Goal: Use online tool/utility

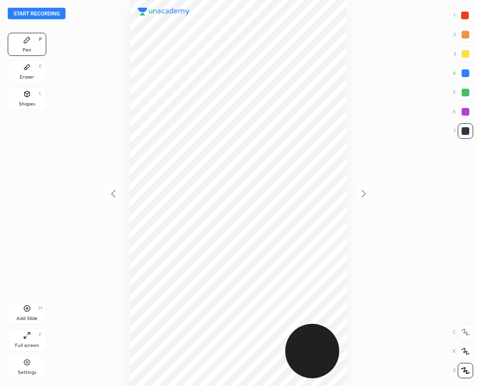
scroll to position [386, 323]
click at [27, 94] on icon at bounding box center [27, 94] width 0 height 3
click at [468, 109] on div at bounding box center [465, 112] width 8 height 8
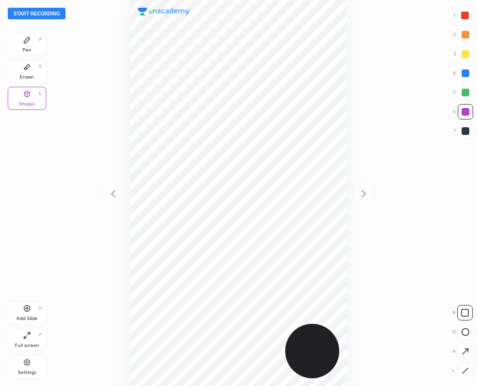
click at [464, 371] on icon at bounding box center [464, 370] width 7 height 7
drag, startPoint x: 28, startPoint y: 42, endPoint x: 127, endPoint y: 84, distance: 107.7
click at [29, 42] on icon at bounding box center [27, 40] width 8 height 8
click at [465, 132] on div at bounding box center [465, 131] width 8 height 8
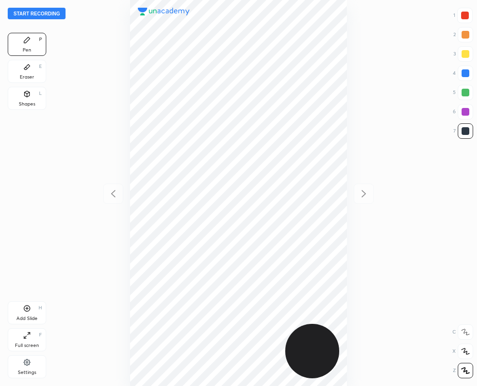
drag, startPoint x: 464, startPoint y: 75, endPoint x: 458, endPoint y: 74, distance: 6.3
click at [464, 73] on div at bounding box center [465, 73] width 8 height 8
drag, startPoint x: 468, startPoint y: 133, endPoint x: 445, endPoint y: 136, distance: 23.3
click at [466, 133] on div at bounding box center [465, 131] width 8 height 8
drag, startPoint x: 465, startPoint y: 13, endPoint x: 409, endPoint y: 59, distance: 72.6
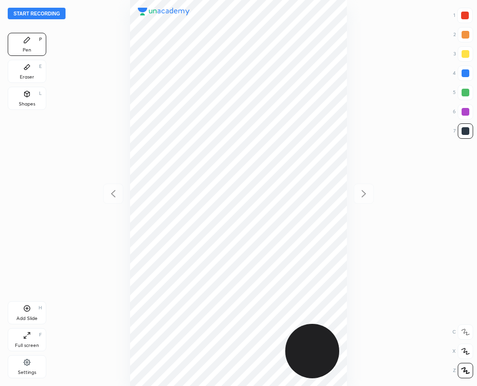
click at [466, 16] on div at bounding box center [465, 16] width 8 height 8
drag, startPoint x: 465, startPoint y: 129, endPoint x: 368, endPoint y: 174, distance: 106.9
click at [463, 131] on div at bounding box center [465, 131] width 8 height 8
drag, startPoint x: 464, startPoint y: 105, endPoint x: 452, endPoint y: 113, distance: 14.6
click at [463, 106] on div at bounding box center [465, 111] width 15 height 15
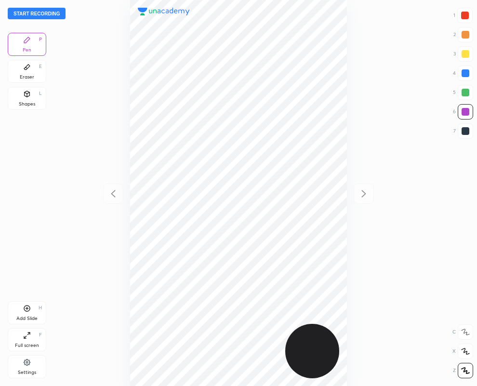
click at [28, 13] on button "Start recording" at bounding box center [37, 14] width 58 height 12
click at [41, 11] on button "End recording" at bounding box center [34, 14] width 53 height 12
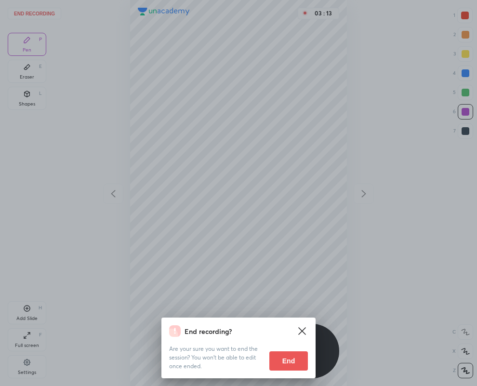
click at [289, 354] on button "End" at bounding box center [288, 360] width 39 height 19
